Goal: Information Seeking & Learning: Learn about a topic

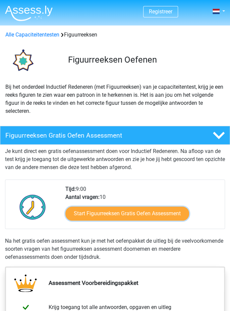
click at [151, 215] on link "Start Figuurreeksen Gratis Oefen Assessment" at bounding box center [126, 213] width 123 height 14
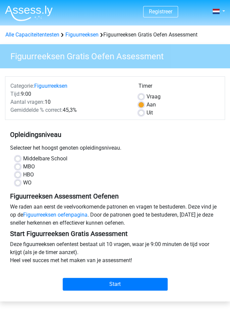
click at [23, 185] on label "WO" at bounding box center [27, 183] width 8 height 8
click at [16, 185] on input "WO" at bounding box center [17, 182] width 5 height 7
radio input "true"
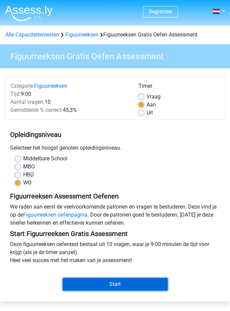
click at [128, 283] on input "Start" at bounding box center [115, 284] width 105 height 13
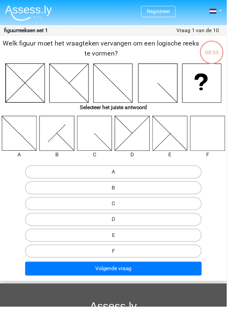
click at [119, 260] on label "F" at bounding box center [114, 254] width 179 height 13
click at [119, 259] on input "F" at bounding box center [117, 257] width 4 height 4
radio input "true"
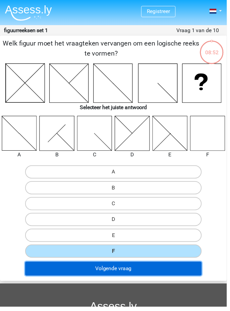
click at [126, 273] on button "Volgende vraag" at bounding box center [114, 272] width 179 height 14
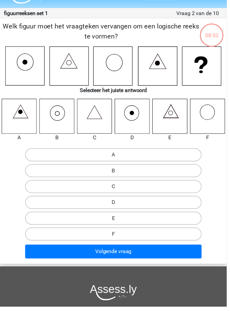
scroll to position [27, 0]
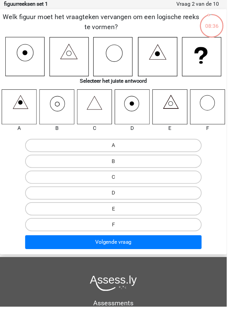
click at [90, 164] on label "B" at bounding box center [114, 163] width 179 height 13
click at [115, 164] on input "B" at bounding box center [117, 166] width 4 height 4
radio input "true"
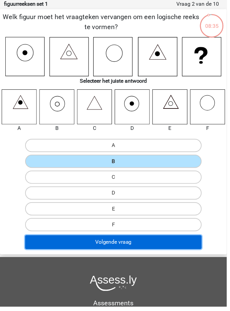
click at [102, 246] on button "Volgende vraag" at bounding box center [114, 246] width 179 height 14
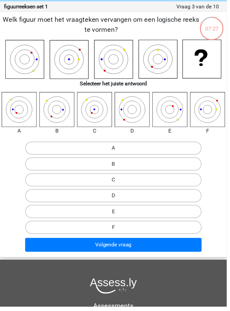
scroll to position [26, 0]
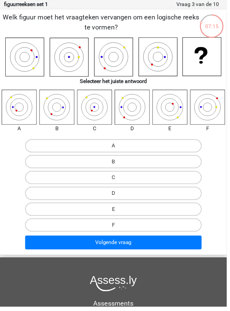
click at [115, 184] on input "C" at bounding box center [117, 182] width 4 height 4
radio input "true"
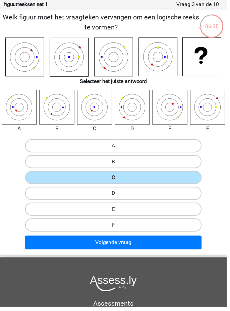
click at [16, 107] on icon at bounding box center [19, 108] width 35 height 35
click at [82, 147] on label "A" at bounding box center [114, 147] width 179 height 13
click at [115, 148] on input "A" at bounding box center [117, 150] width 4 height 4
radio input "true"
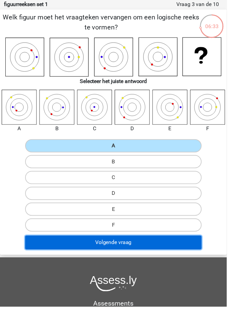
click at [106, 251] on button "Volgende vraag" at bounding box center [114, 246] width 179 height 14
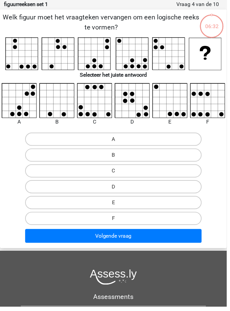
scroll to position [27, 0]
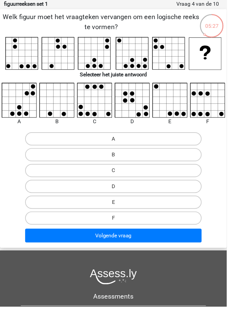
click at [98, 102] on icon at bounding box center [95, 101] width 35 height 35
click at [122, 174] on label "C" at bounding box center [114, 172] width 179 height 13
click at [119, 174] on input "C" at bounding box center [117, 175] width 4 height 4
radio input "true"
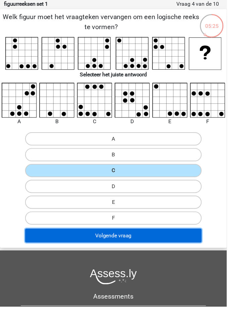
click at [129, 241] on button "Volgende vraag" at bounding box center [114, 239] width 179 height 14
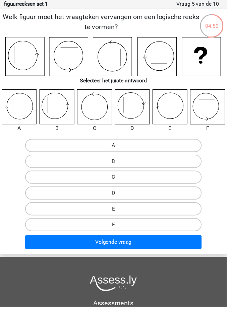
click at [111, 148] on label "A" at bounding box center [114, 147] width 179 height 13
click at [115, 148] on input "A" at bounding box center [117, 150] width 4 height 4
radio input "true"
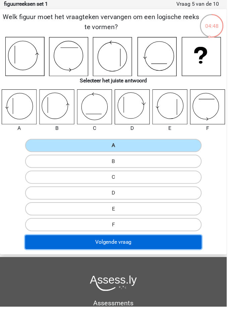
click at [117, 248] on button "Volgende vraag" at bounding box center [114, 246] width 179 height 14
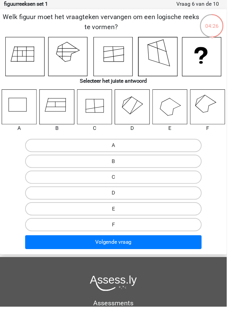
click at [123, 228] on label "F" at bounding box center [114, 227] width 179 height 13
click at [119, 228] on input "F" at bounding box center [117, 230] width 4 height 4
radio input "true"
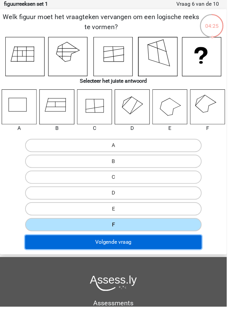
click at [123, 247] on button "Volgende vraag" at bounding box center [114, 246] width 179 height 14
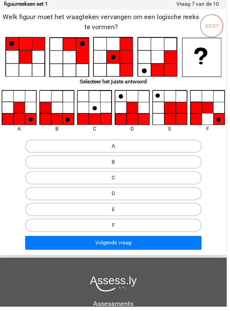
click at [83, 149] on label "A" at bounding box center [114, 148] width 179 height 13
click at [115, 149] on input "A" at bounding box center [117, 150] width 4 height 4
radio input "true"
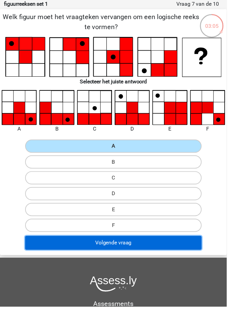
click at [99, 247] on button "Volgende vraag" at bounding box center [114, 246] width 179 height 14
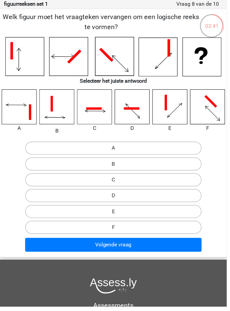
click at [92, 176] on label "C" at bounding box center [114, 182] width 179 height 13
click at [115, 182] on input "C" at bounding box center [117, 184] width 4 height 4
radio input "true"
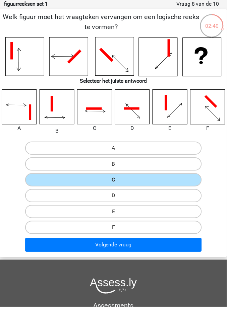
click at [90, 184] on label "C" at bounding box center [114, 182] width 179 height 13
click at [115, 184] on input "C" at bounding box center [117, 184] width 4 height 4
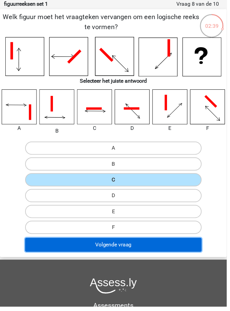
click at [100, 249] on button "Volgende vraag" at bounding box center [114, 248] width 179 height 14
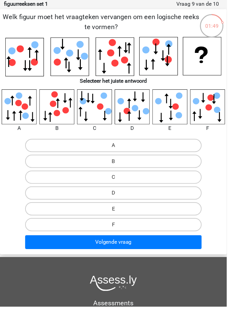
click at [120, 211] on label "E" at bounding box center [114, 211] width 179 height 13
click at [119, 212] on input "E" at bounding box center [117, 214] width 4 height 4
radio input "true"
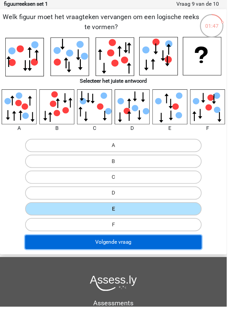
click at [131, 245] on button "Volgende vraag" at bounding box center [114, 246] width 179 height 14
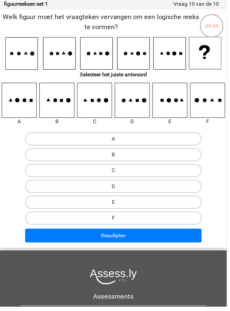
click at [219, 152] on div "B" at bounding box center [115, 156] width 224 height 13
click at [98, 158] on label "B" at bounding box center [114, 156] width 179 height 13
click at [115, 158] on input "B" at bounding box center [117, 159] width 4 height 4
radio input "true"
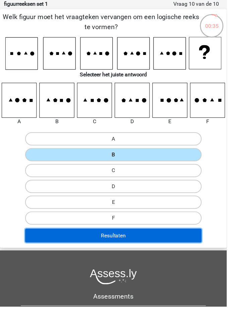
click at [108, 239] on button "Resultaten" at bounding box center [114, 239] width 179 height 14
